Goal: Navigation & Orientation: Understand site structure

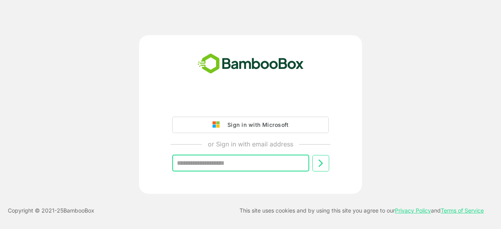
click at [254, 161] on input "text" at bounding box center [240, 163] width 137 height 16
type input "**********"
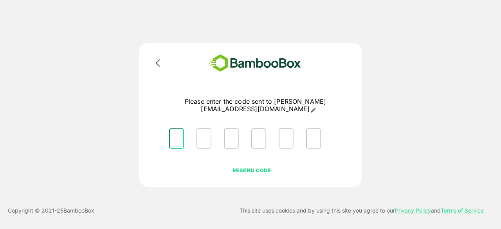
click at [179, 138] on input "Please enter OTP character 1" at bounding box center [176, 138] width 15 height 20
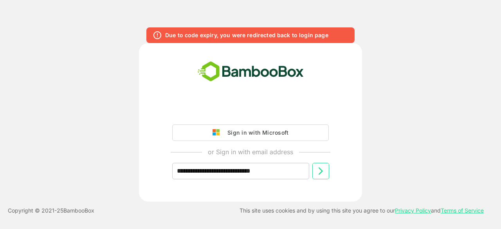
click at [321, 172] on icon at bounding box center [321, 170] width 4 height 7
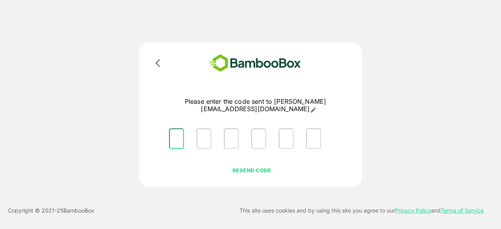
click at [181, 138] on input "Please enter OTP character 1" at bounding box center [176, 138] width 15 height 20
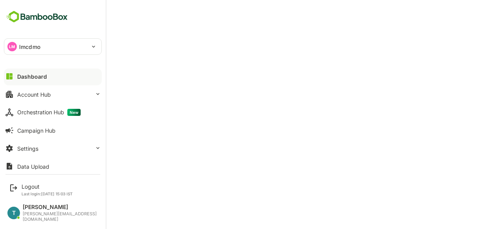
click at [16, 50] on div "LM lmcdmo" at bounding box center [48, 47] width 88 height 16
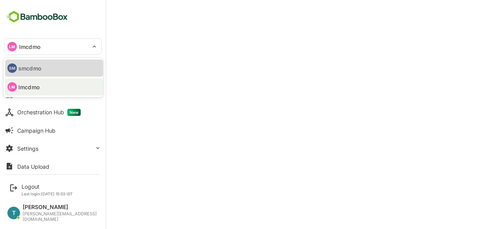
click at [29, 67] on p "smcdmo" at bounding box center [29, 68] width 23 height 8
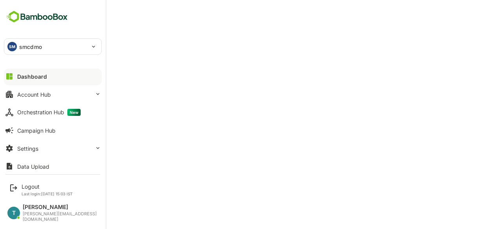
click at [18, 48] on div "SM smcdmo" at bounding box center [48, 47] width 88 height 16
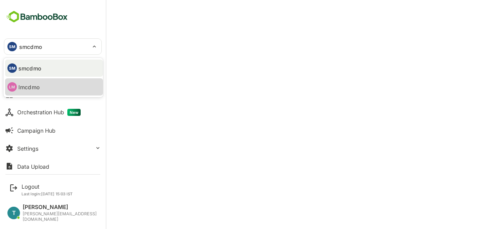
click at [31, 85] on p "lmcdmo" at bounding box center [28, 87] width 21 height 8
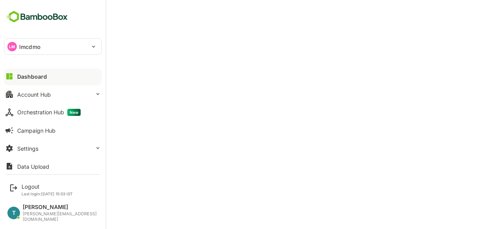
click at [33, 46] on p "lmcdmo" at bounding box center [29, 47] width 21 height 8
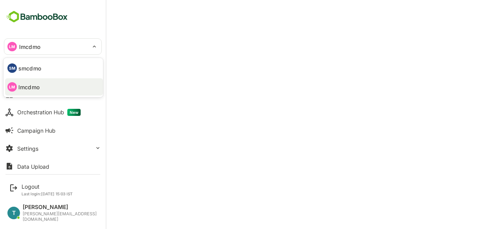
click at [33, 46] on div at bounding box center [250, 114] width 501 height 229
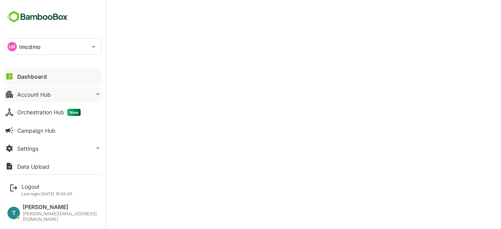
click at [45, 96] on div "Account Hub" at bounding box center [34, 94] width 34 height 7
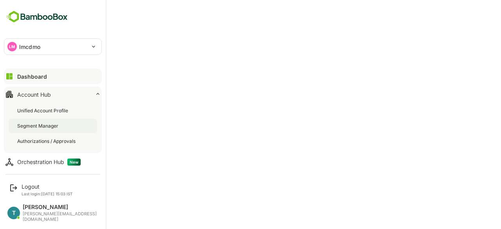
click at [48, 129] on div "Segment Manager" at bounding box center [53, 126] width 89 height 14
click at [38, 73] on div "Dashboard" at bounding box center [31, 76] width 28 height 7
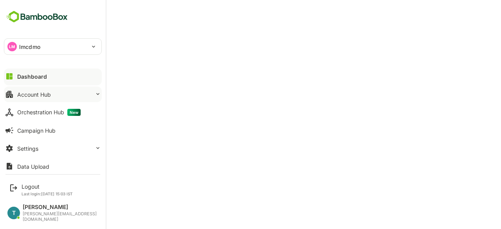
click at [31, 93] on div "Account Hub" at bounding box center [34, 94] width 34 height 7
click at [40, 110] on div "Orchestration Hub New" at bounding box center [48, 112] width 63 height 7
click at [31, 130] on div "Campaign Hub" at bounding box center [36, 130] width 38 height 7
click at [34, 77] on div "Dashboard" at bounding box center [31, 76] width 28 height 7
